Goal: Task Accomplishment & Management: Use online tool/utility

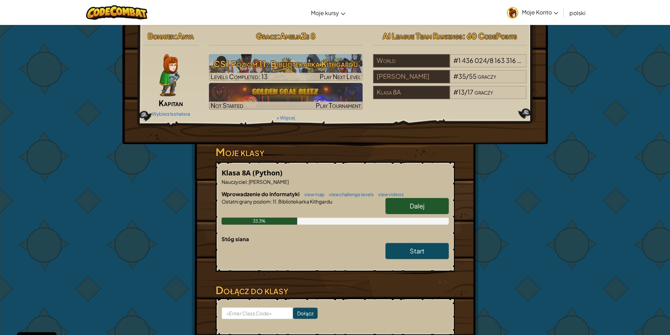
click at [430, 210] on link "Dalej" at bounding box center [416, 206] width 63 height 16
click at [435, 203] on link "Dalej" at bounding box center [416, 206] width 63 height 16
click at [413, 207] on span "Dalej" at bounding box center [417, 206] width 15 height 8
click at [407, 202] on link "Dalej" at bounding box center [416, 206] width 63 height 16
click at [418, 203] on span "Dalej" at bounding box center [417, 206] width 15 height 8
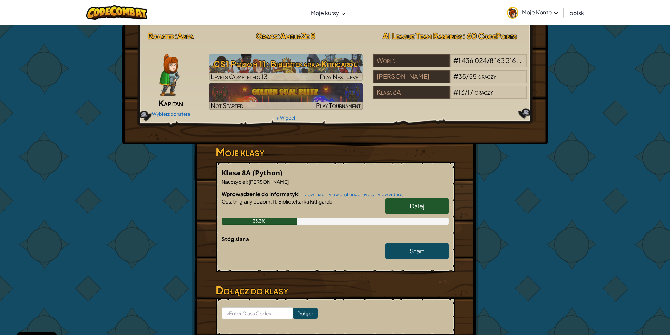
click at [429, 203] on link "Dalej" at bounding box center [416, 206] width 63 height 16
click at [411, 207] on span "Dalej" at bounding box center [417, 206] width 15 height 8
drag, startPoint x: 403, startPoint y: 206, endPoint x: 374, endPoint y: 205, distance: 28.8
click at [407, 202] on link "Dalej" at bounding box center [416, 206] width 63 height 16
click at [399, 208] on link "Dalej" at bounding box center [416, 206] width 63 height 16
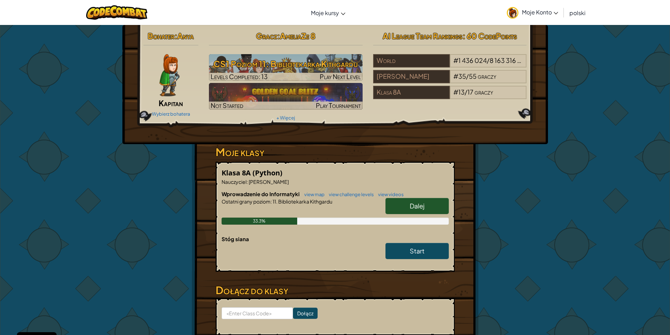
click at [412, 204] on span "Dalej" at bounding box center [417, 206] width 15 height 8
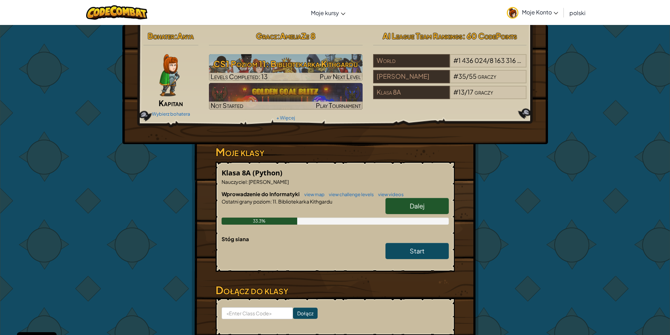
click at [412, 204] on span "Dalej" at bounding box center [417, 206] width 15 height 8
click at [426, 204] on link "Dalej" at bounding box center [416, 206] width 63 height 16
click at [426, 203] on link "Dalej" at bounding box center [416, 206] width 63 height 16
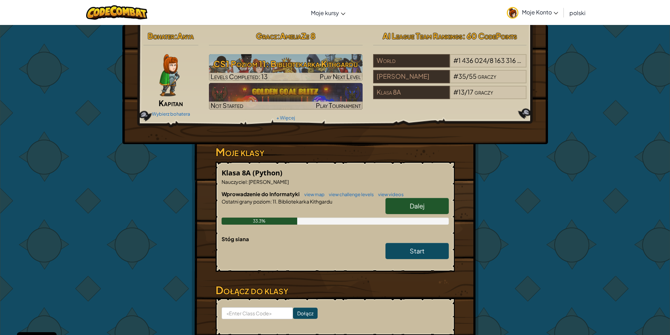
click at [428, 195] on h6 "Wprowadzenie do Informatyki view map view challenge levels view videos" at bounding box center [334, 194] width 227 height 8
click at [422, 204] on span "Dalej" at bounding box center [417, 206] width 15 height 8
click at [421, 205] on span "Dalej" at bounding box center [417, 206] width 15 height 8
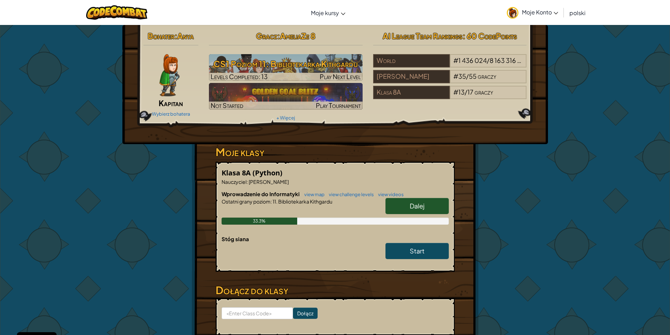
click at [443, 205] on link "Dalej" at bounding box center [416, 206] width 63 height 16
click at [444, 207] on link "Dalej" at bounding box center [416, 206] width 63 height 16
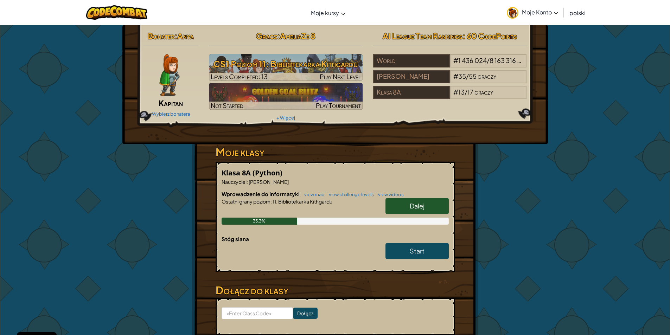
click at [444, 207] on link "Dalej" at bounding box center [416, 206] width 63 height 16
click at [401, 200] on link "Dalej" at bounding box center [416, 206] width 63 height 16
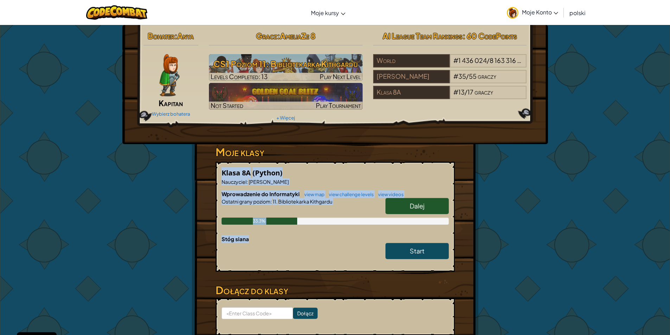
drag, startPoint x: 555, startPoint y: 159, endPoint x: 608, endPoint y: 167, distance: 53.3
click at [613, 209] on div "Bohater : Anya Kapitan Wybierz bohatera Gracz : AmeliaZe 8 CS1 Poziom 11: Bibli…" at bounding box center [335, 200] width 670 height 350
click at [604, 158] on div "Bohater : Anya Kapitan Wybierz bohatera Gracz : AmeliaZe 8 CS1 Poziom 11: Bibli…" at bounding box center [335, 200] width 670 height 350
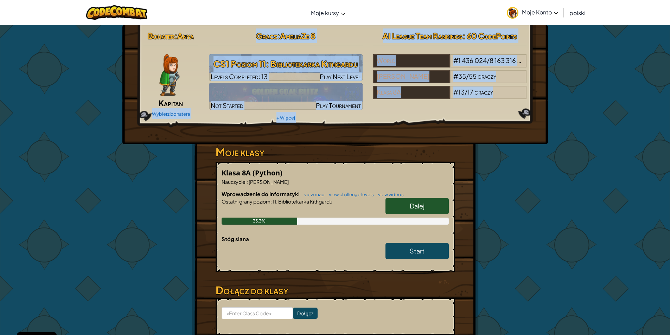
drag, startPoint x: 122, startPoint y: 106, endPoint x: 225, endPoint y: 148, distance: 111.4
click at [198, 148] on div "Bohater : Anya Kapitan Wybierz bohatera Gracz : AmeliaZe 8 CS1 Poziom 11: Bibli…" at bounding box center [335, 200] width 670 height 350
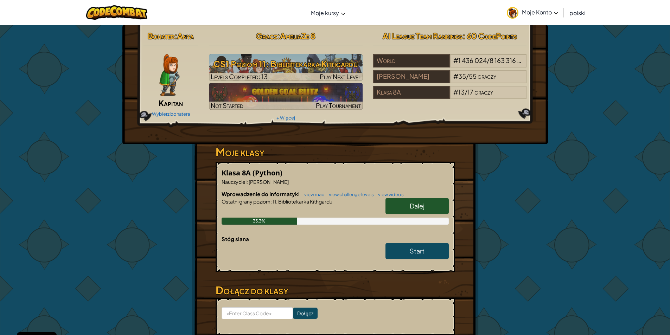
drag, startPoint x: 593, startPoint y: 171, endPoint x: 588, endPoint y: 165, distance: 8.2
click at [594, 171] on div "Bohater : Anya Kapitan Wybierz bohatera Gracz : AmeliaZe 8 CS1 Poziom 11: Bibli…" at bounding box center [335, 200] width 670 height 350
click at [544, 12] on span "Moje Konto" at bounding box center [540, 11] width 36 height 7
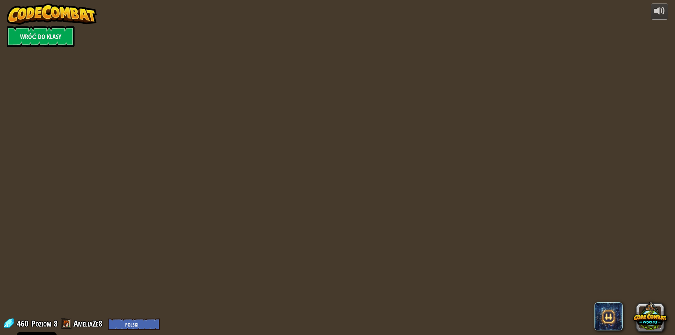
select select "pl"
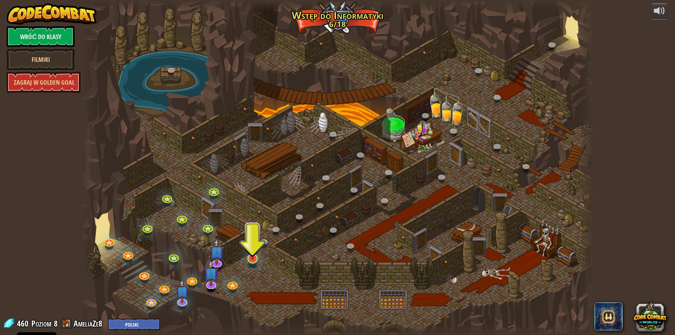
click at [249, 258] on img at bounding box center [253, 244] width 14 height 32
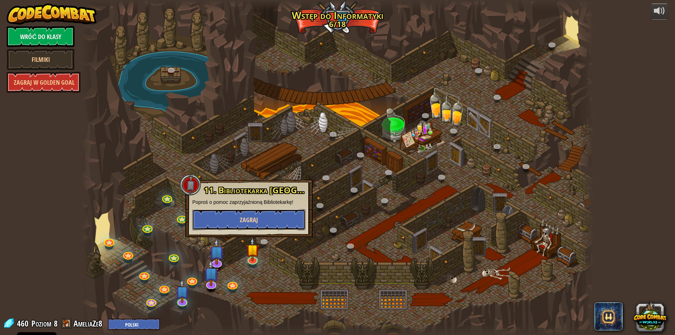
click at [254, 223] on span "Zagraj" at bounding box center [249, 220] width 18 height 9
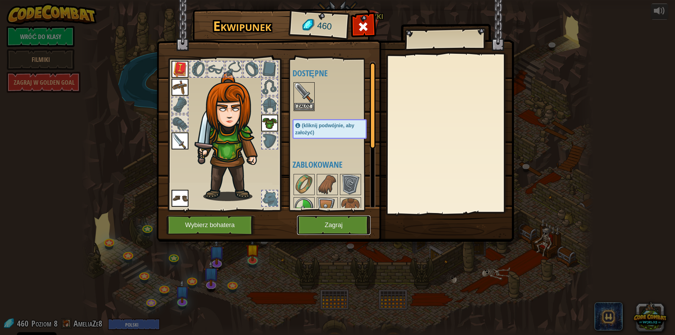
click at [351, 225] on button "Zagraj" at bounding box center [333, 225] width 73 height 19
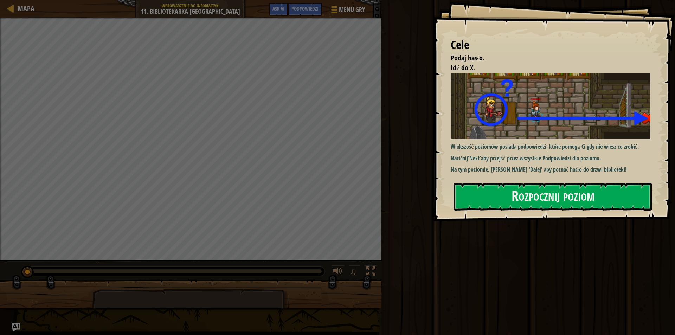
click at [531, 178] on div "Cele Podaj hasło. Idź do X. Większość poziomów posiada podpowiedzi, które pomog…" at bounding box center [554, 110] width 242 height 221
click at [525, 193] on button "Rozpocznij poziom" at bounding box center [553, 197] width 198 height 28
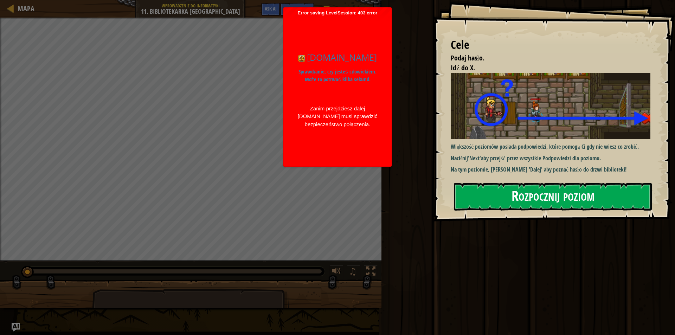
click at [526, 200] on button "Rozpocznij poziom" at bounding box center [553, 197] width 198 height 28
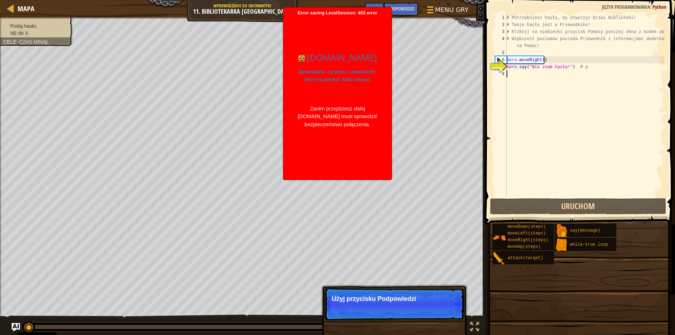
click at [417, 83] on div "Mapa Wprowadzenie do Informatyki 11. Bibliotekarka Kithgardu Menu gry Zrobione …" at bounding box center [337, 167] width 675 height 335
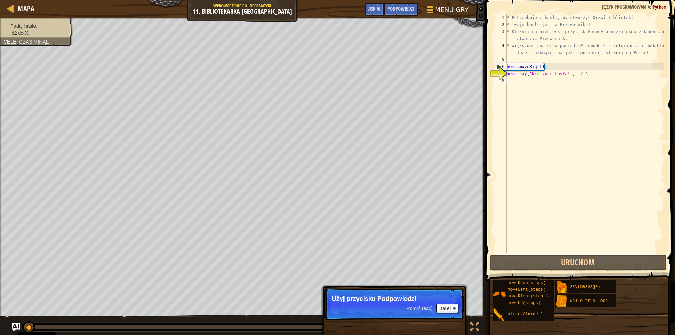
click at [499, 71] on div "7" at bounding box center [501, 73] width 12 height 7
type textarea "hero.say("Nie znam hasła!") # ∆"
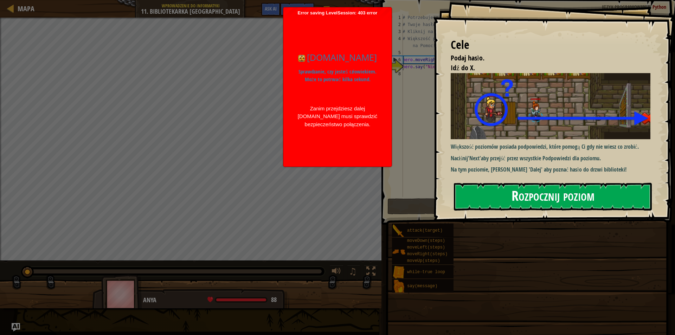
click at [480, 192] on button "Rozpocznij poziom" at bounding box center [553, 197] width 198 height 28
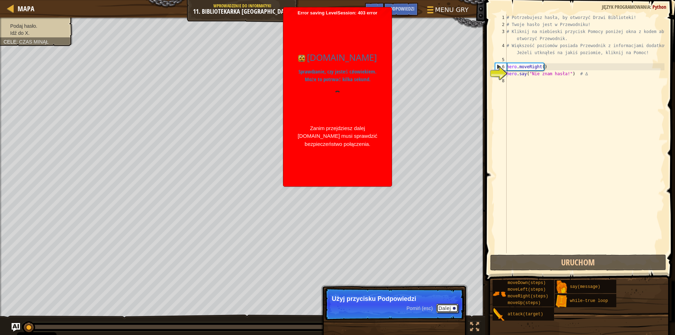
click at [455, 309] on div at bounding box center [454, 308] width 3 height 3
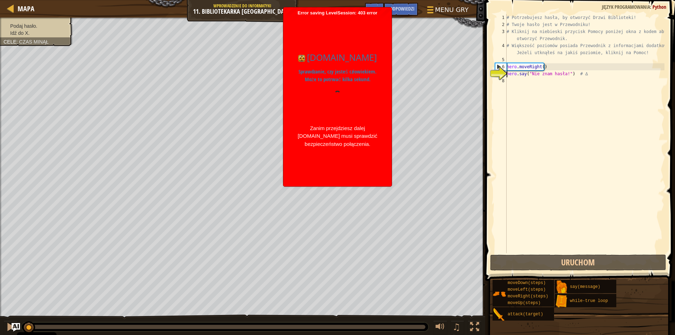
click at [514, 82] on div "# Potrzebujesz hasła, by otworzyć Drzwi Biblioteki! # Twoje hasło jest w Przewo…" at bounding box center [584, 140] width 159 height 253
